Goal: Information Seeking & Learning: Learn about a topic

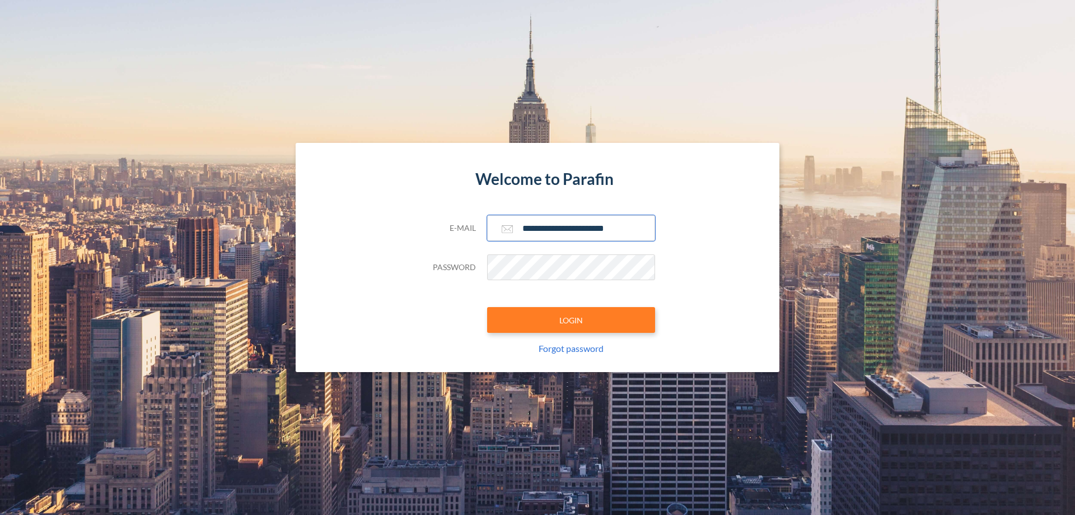
type input "**********"
click at [571, 320] on button "LOGIN" at bounding box center [571, 320] width 168 height 26
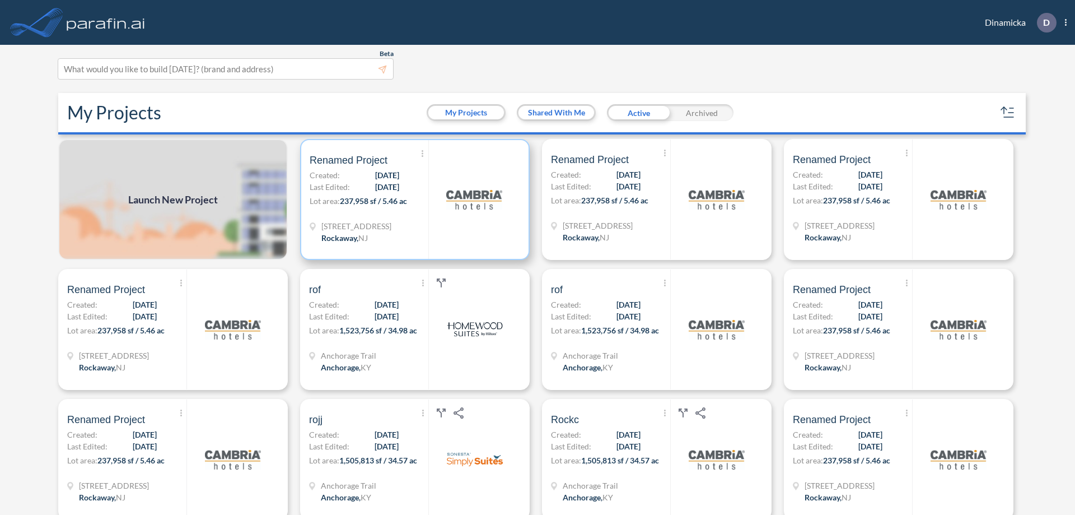
scroll to position [3, 0]
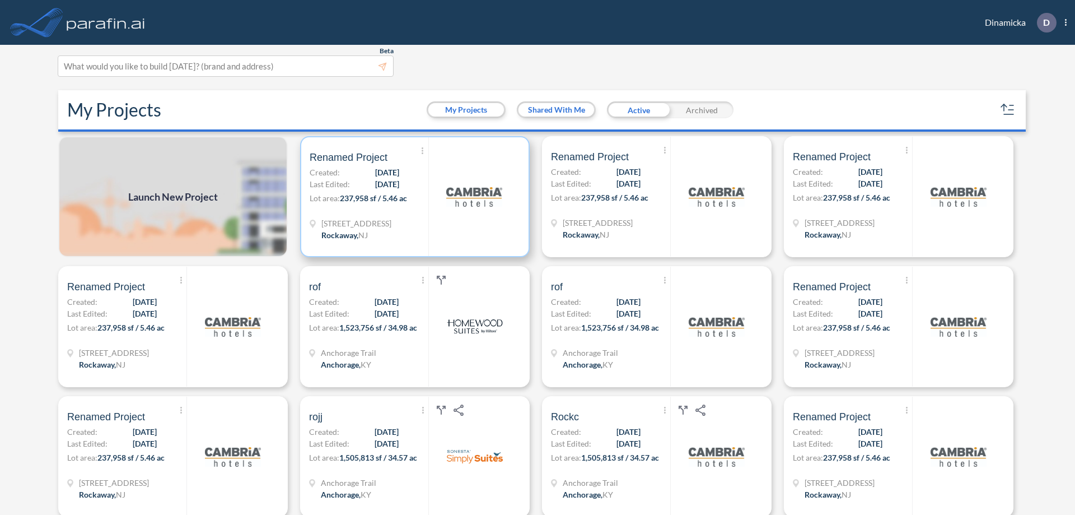
click at [413, 197] on p "Lot area: 237,958 sf / 5.46 ac" at bounding box center [369, 200] width 119 height 16
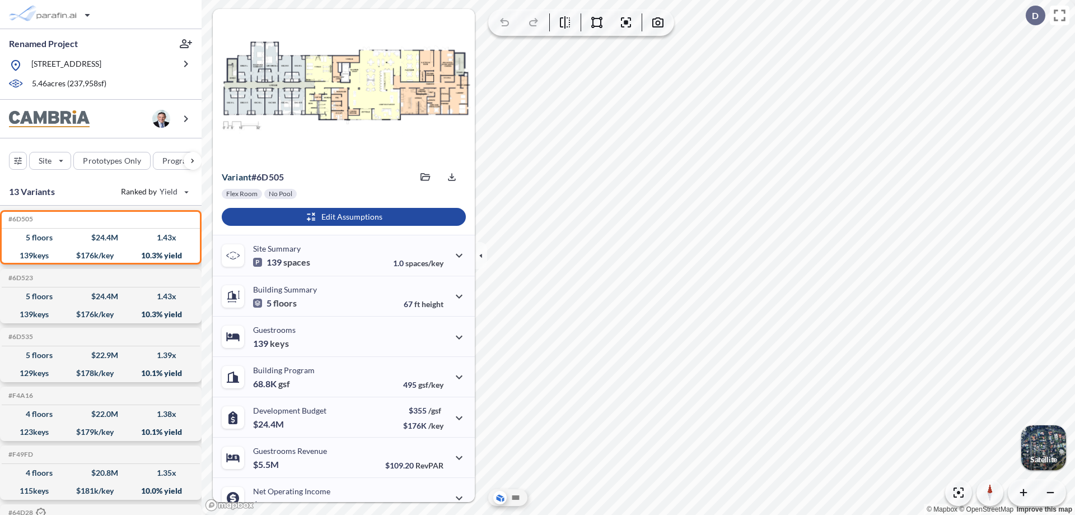
scroll to position [57, 0]
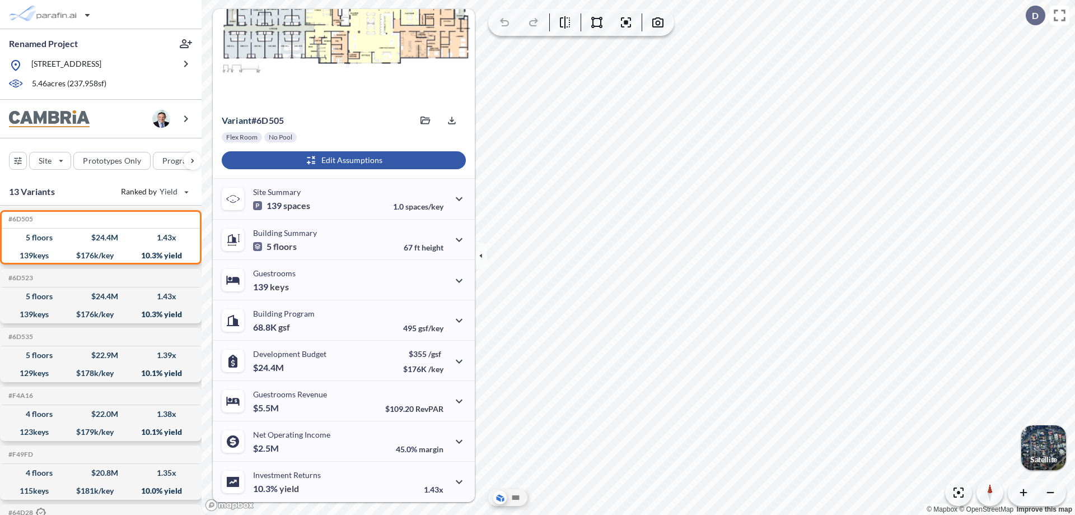
click at [342, 160] on div "button" at bounding box center [344, 160] width 244 height 18
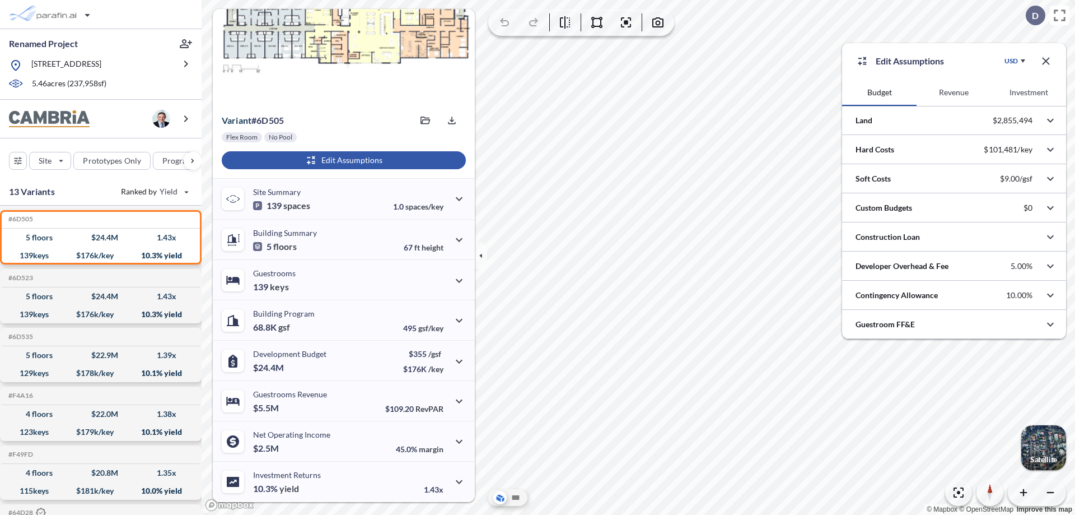
click at [954, 92] on button "Revenue" at bounding box center [954, 92] width 74 height 27
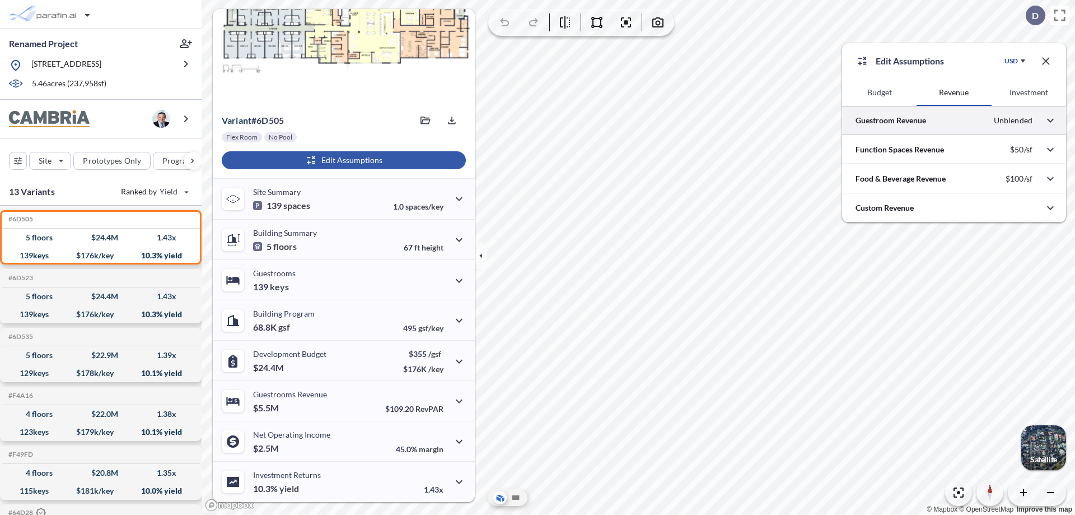
click at [954, 120] on div at bounding box center [954, 120] width 224 height 29
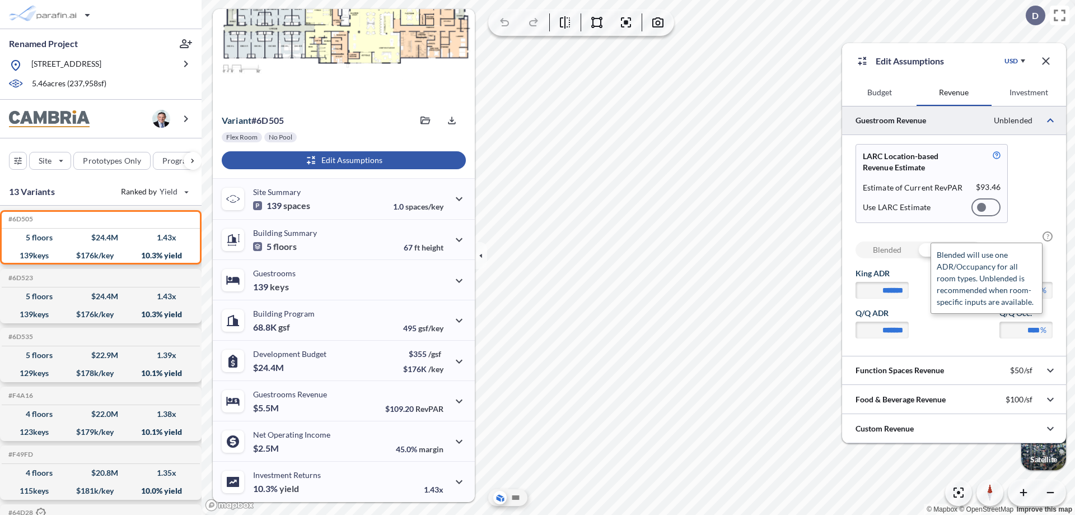
click at [1048, 236] on span "?" at bounding box center [1048, 236] width 10 height 10
